Goal: Information Seeking & Learning: Find specific fact

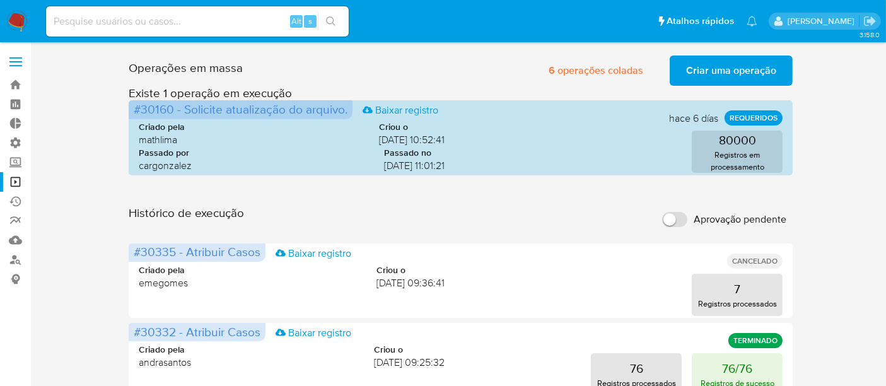
click at [88, 31] on div "Alt s" at bounding box center [197, 21] width 303 height 30
click at [90, 26] on input at bounding box center [197, 21] width 303 height 16
paste input "732983370"
type input "732983370"
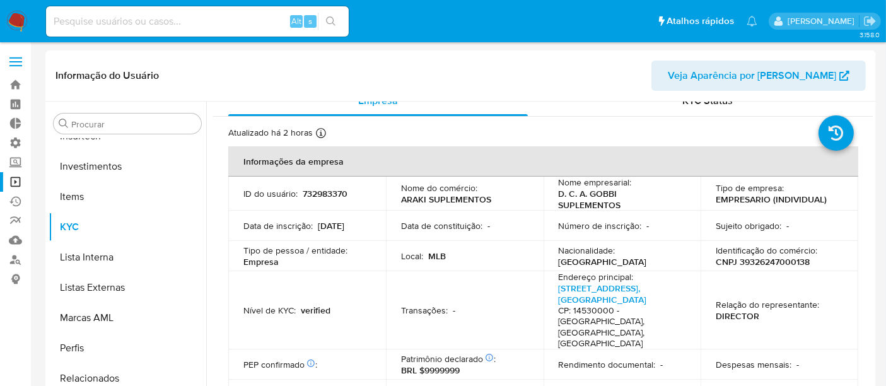
scroll to position [47, 0]
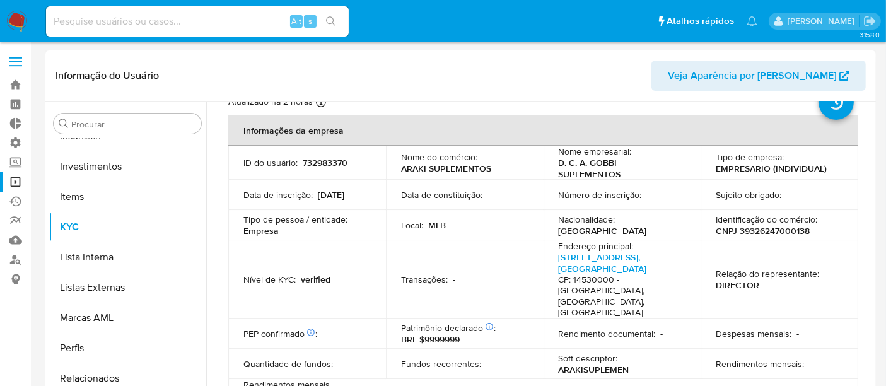
select select "10"
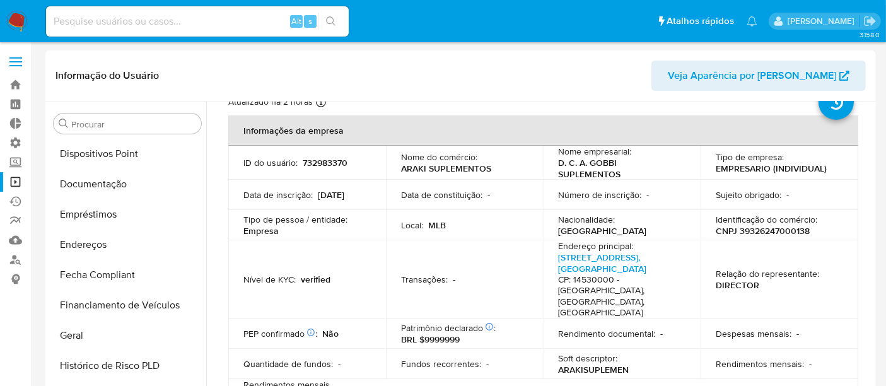
scroll to position [173, 0]
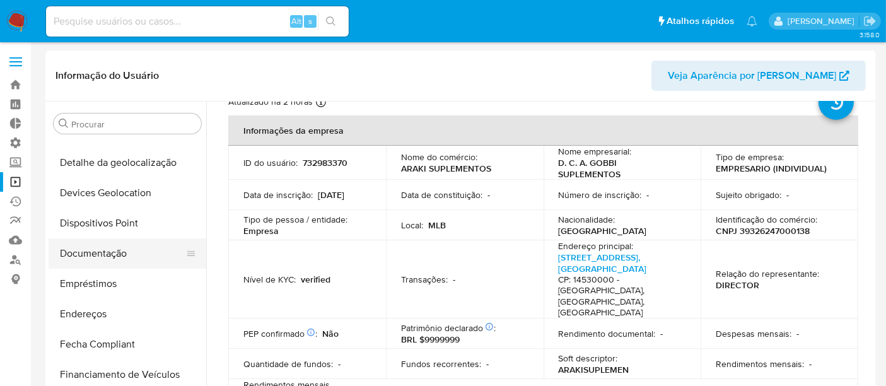
click at [74, 250] on button "Documentação" at bounding box center [123, 253] width 148 height 30
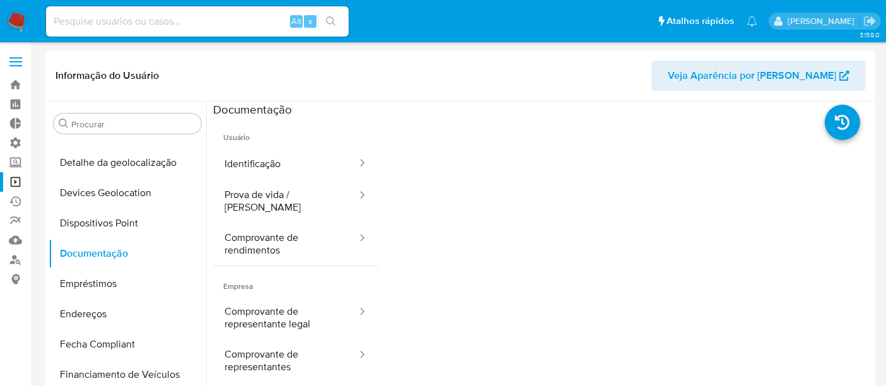
scroll to position [70, 0]
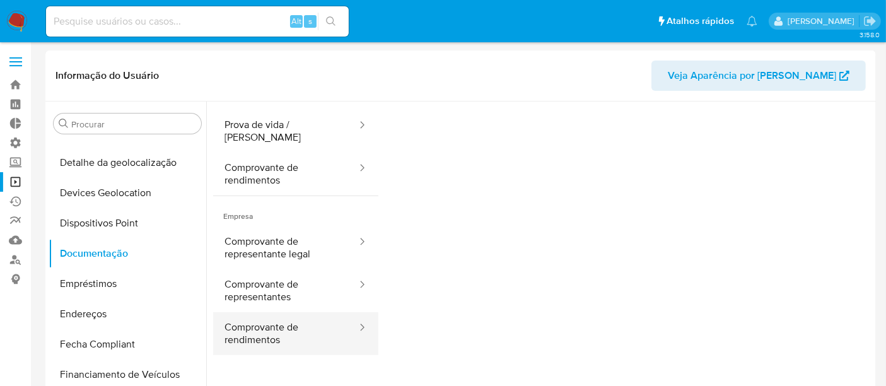
click at [281, 326] on button "Comprovante de rendimentos" at bounding box center [285, 333] width 145 height 43
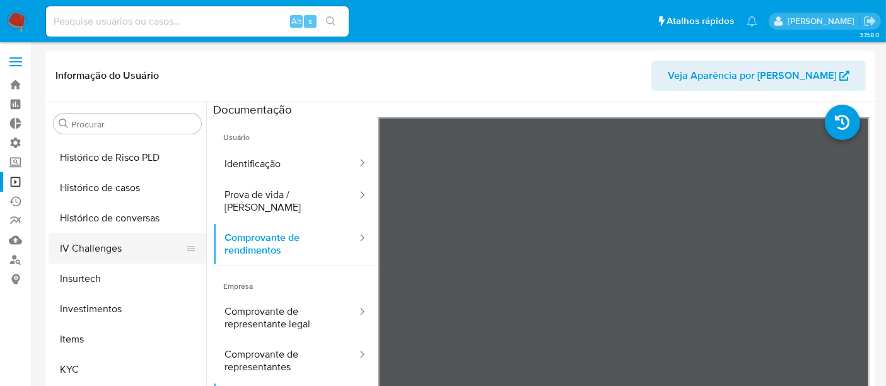
scroll to position [453, 0]
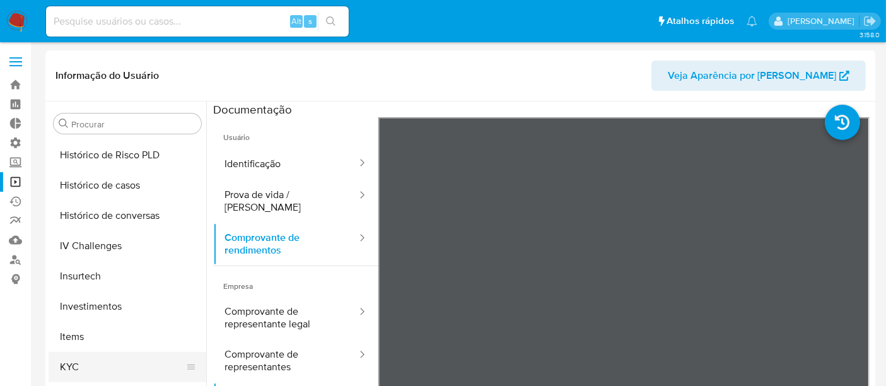
click at [86, 362] on button "KYC" at bounding box center [123, 367] width 148 height 30
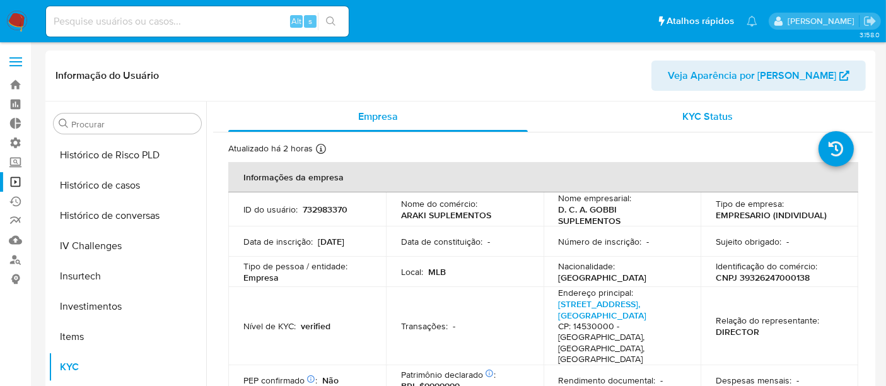
click at [727, 116] on span "KYC Status" at bounding box center [708, 116] width 50 height 15
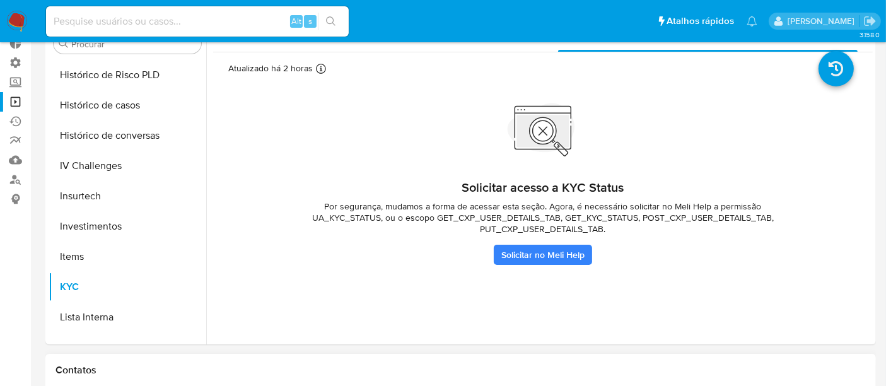
scroll to position [0, 0]
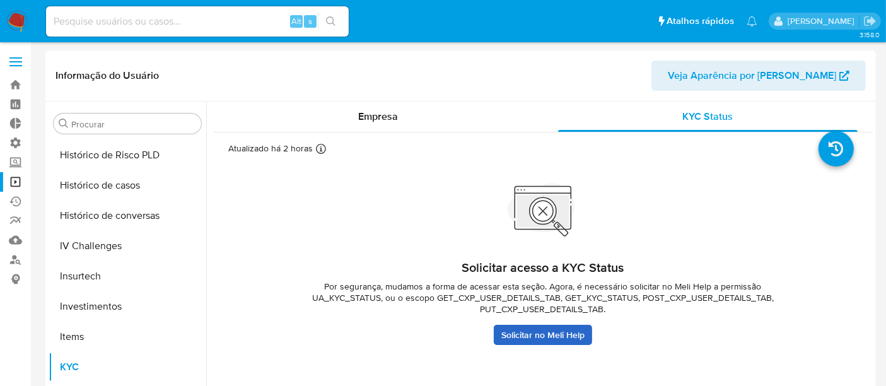
click at [537, 337] on link "Solicitar no Meli Help" at bounding box center [543, 335] width 98 height 20
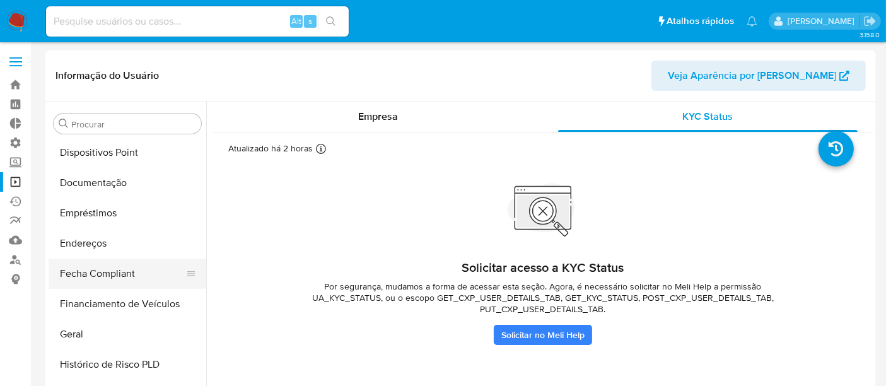
scroll to position [243, 0]
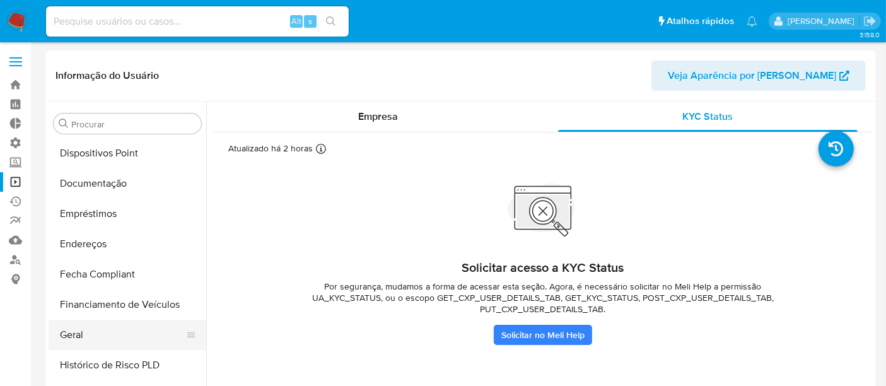
click at [88, 339] on button "Geral" at bounding box center [123, 335] width 148 height 30
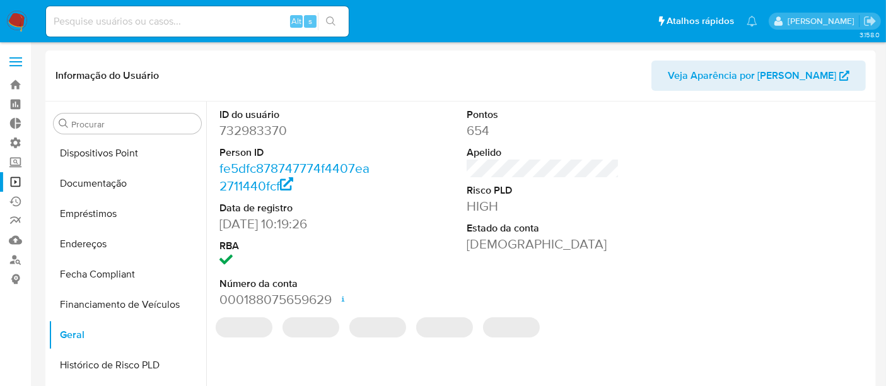
click at [222, 127] on dd "732983370" at bounding box center [295, 131] width 153 height 18
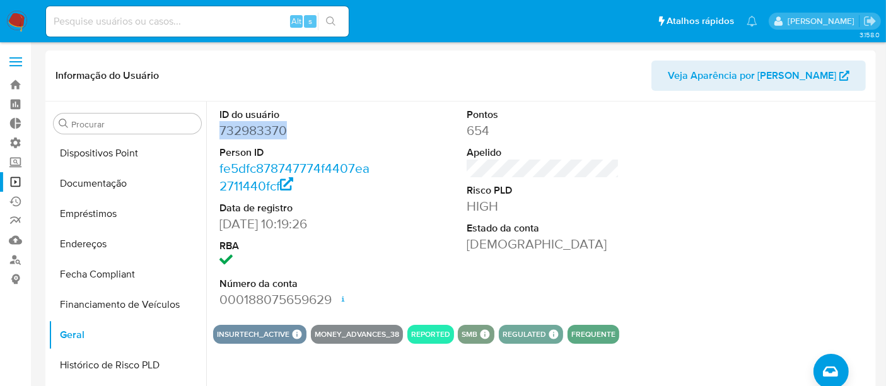
drag, startPoint x: 218, startPoint y: 131, endPoint x: 310, endPoint y: 131, distance: 91.4
click at [310, 131] on dd "732983370" at bounding box center [295, 131] width 153 height 18
copy dd "732983370"
